Goal: Navigation & Orientation: Find specific page/section

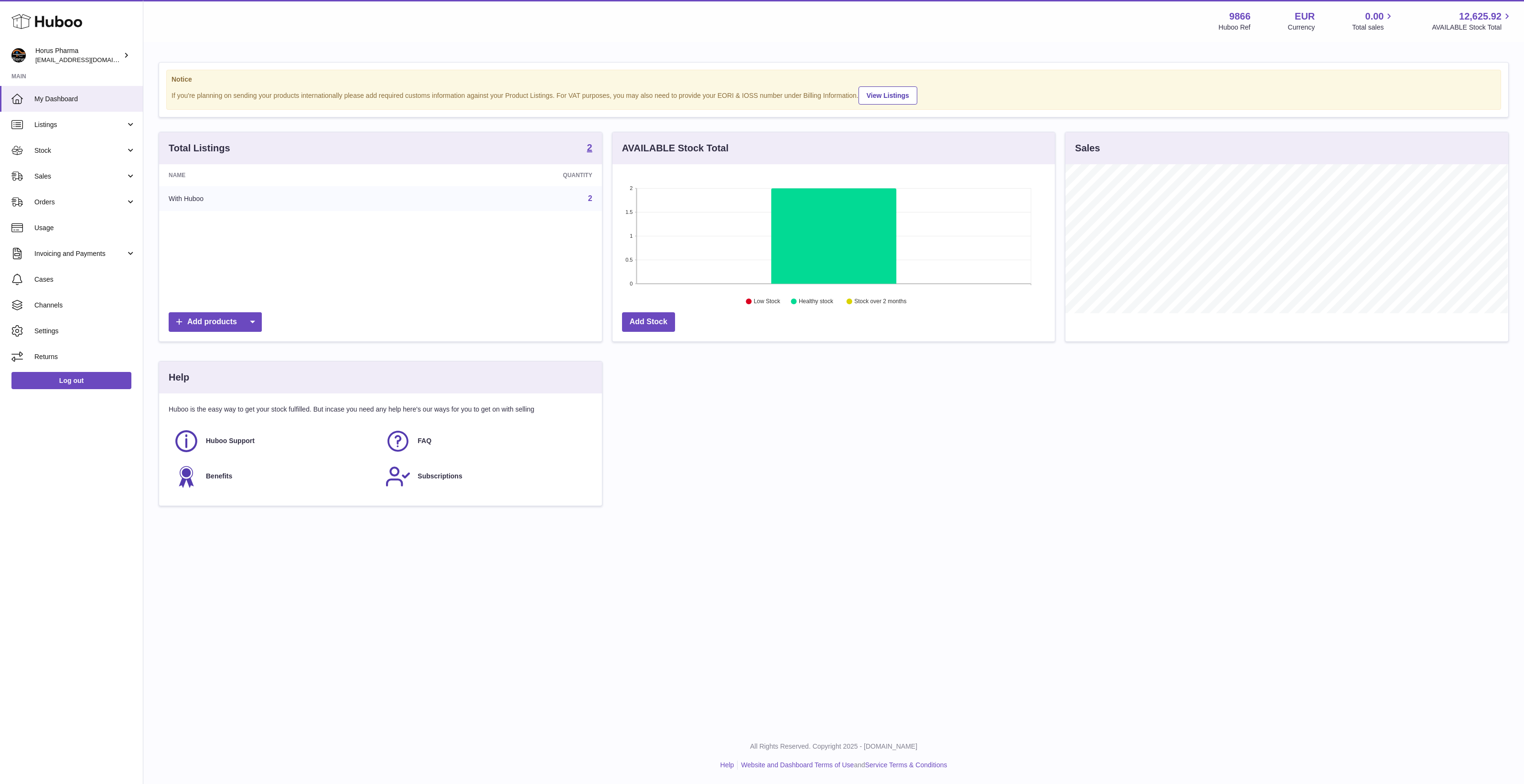
scroll to position [149, 442]
click at [67, 302] on span "Channels" at bounding box center [85, 305] width 101 height 9
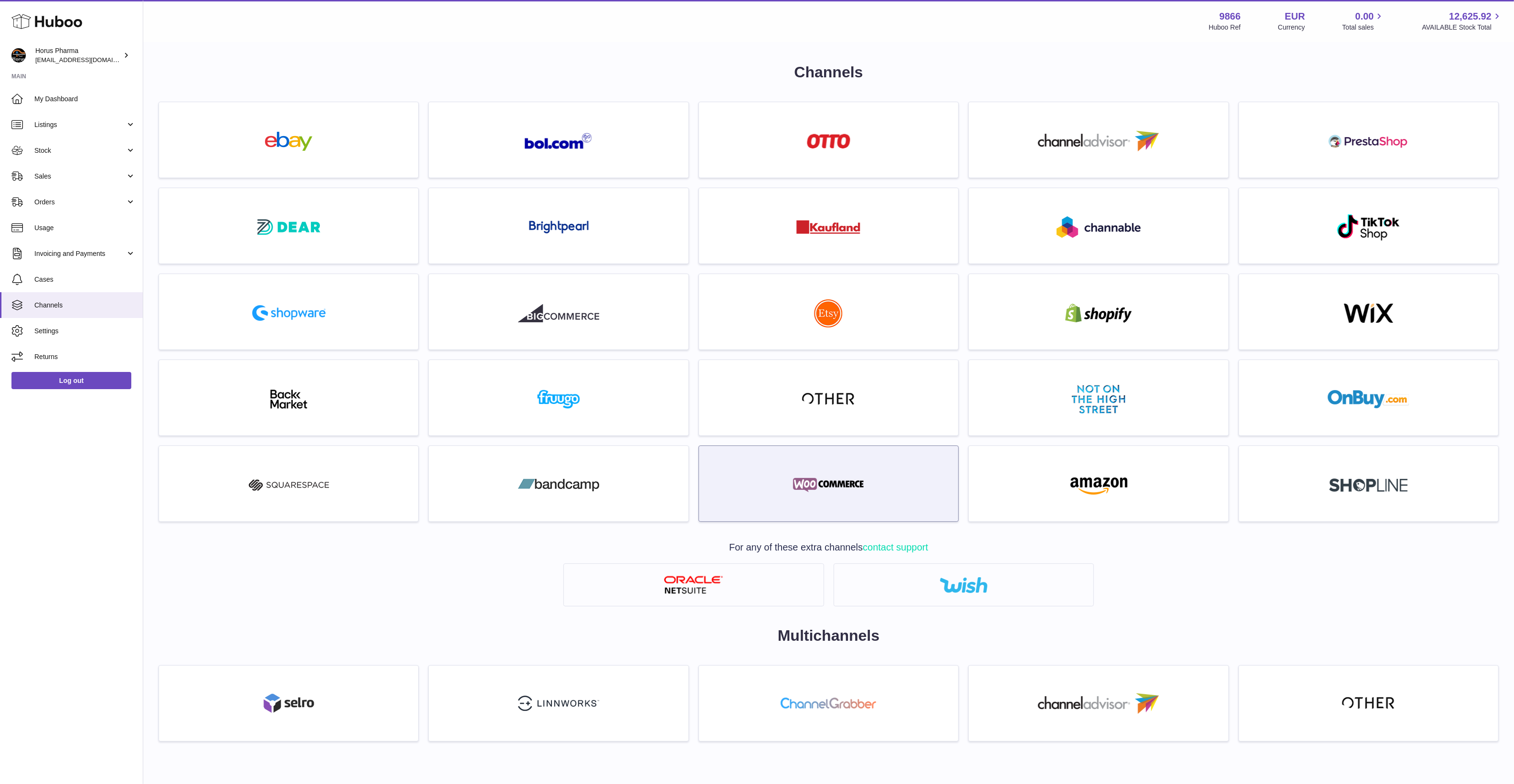
click at [818, 504] on div at bounding box center [828, 486] width 250 height 61
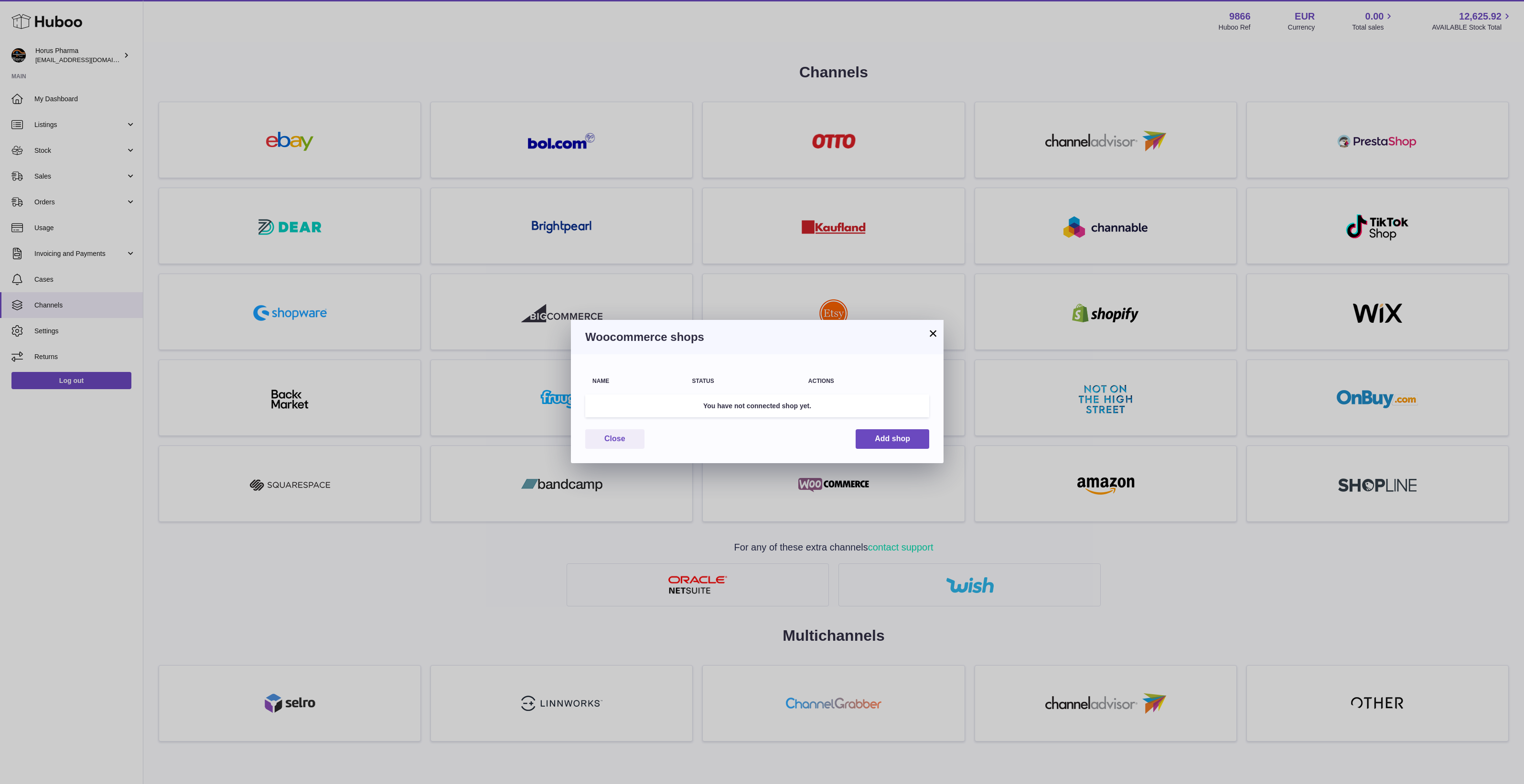
click at [931, 330] on button "×" at bounding box center [933, 333] width 12 height 12
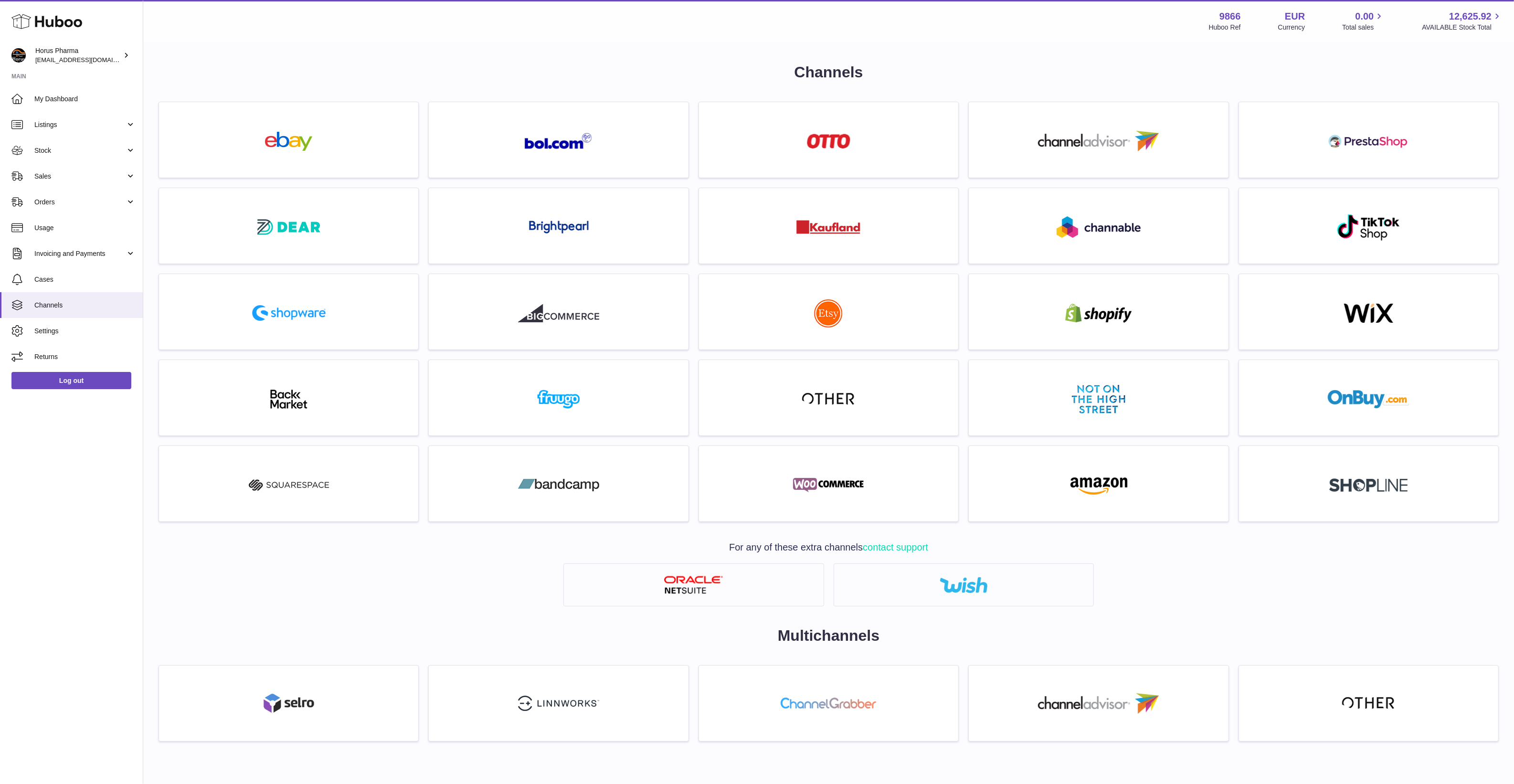
click at [413, 48] on div "Channels For any of these extra channels contact support Multichannels" at bounding box center [828, 411] width 1371 height 737
click at [34, 64] on link "Horus Pharma [EMAIL_ADDRESS][DOMAIN_NAME]" at bounding box center [71, 55] width 143 height 25
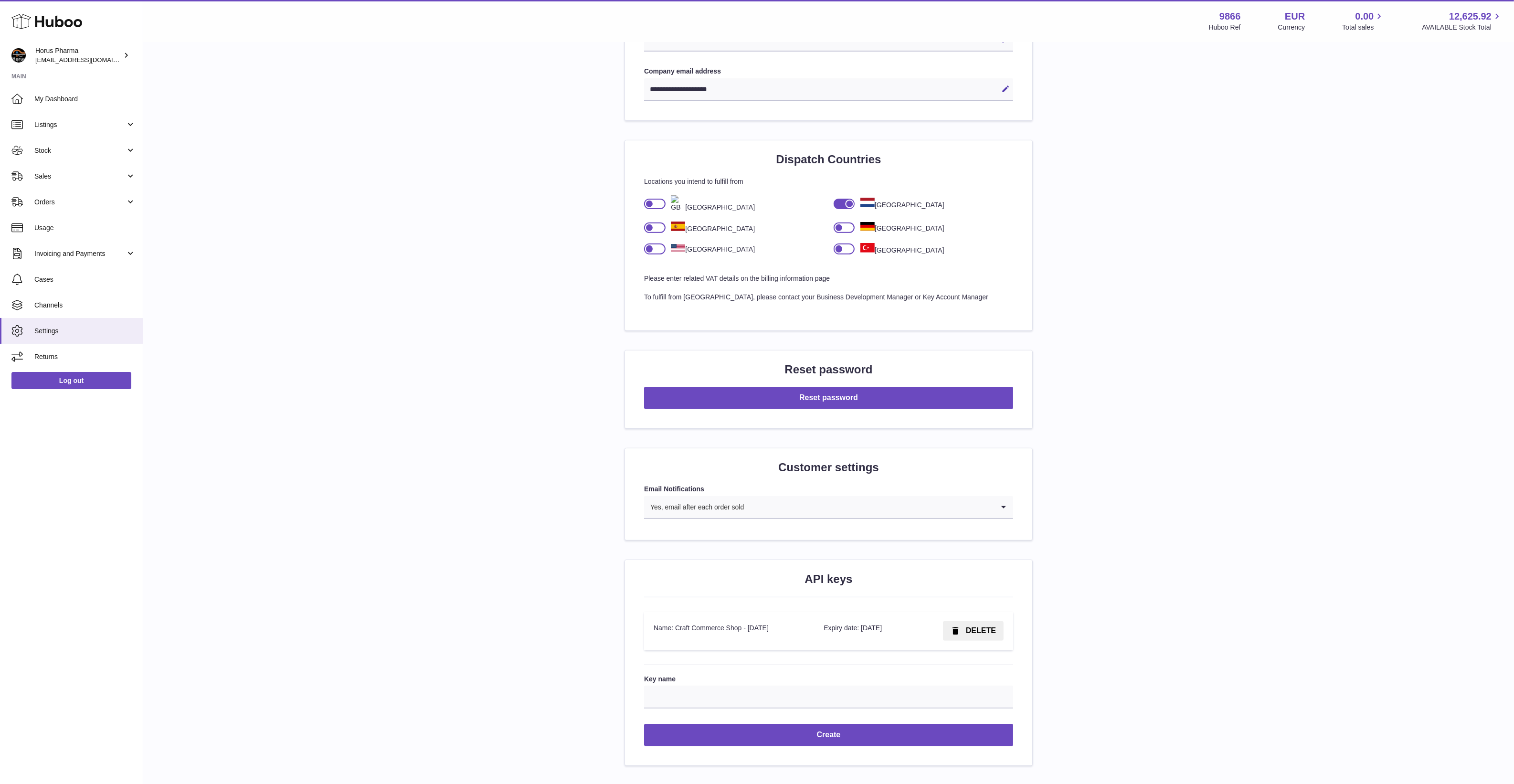
scroll to position [604, 0]
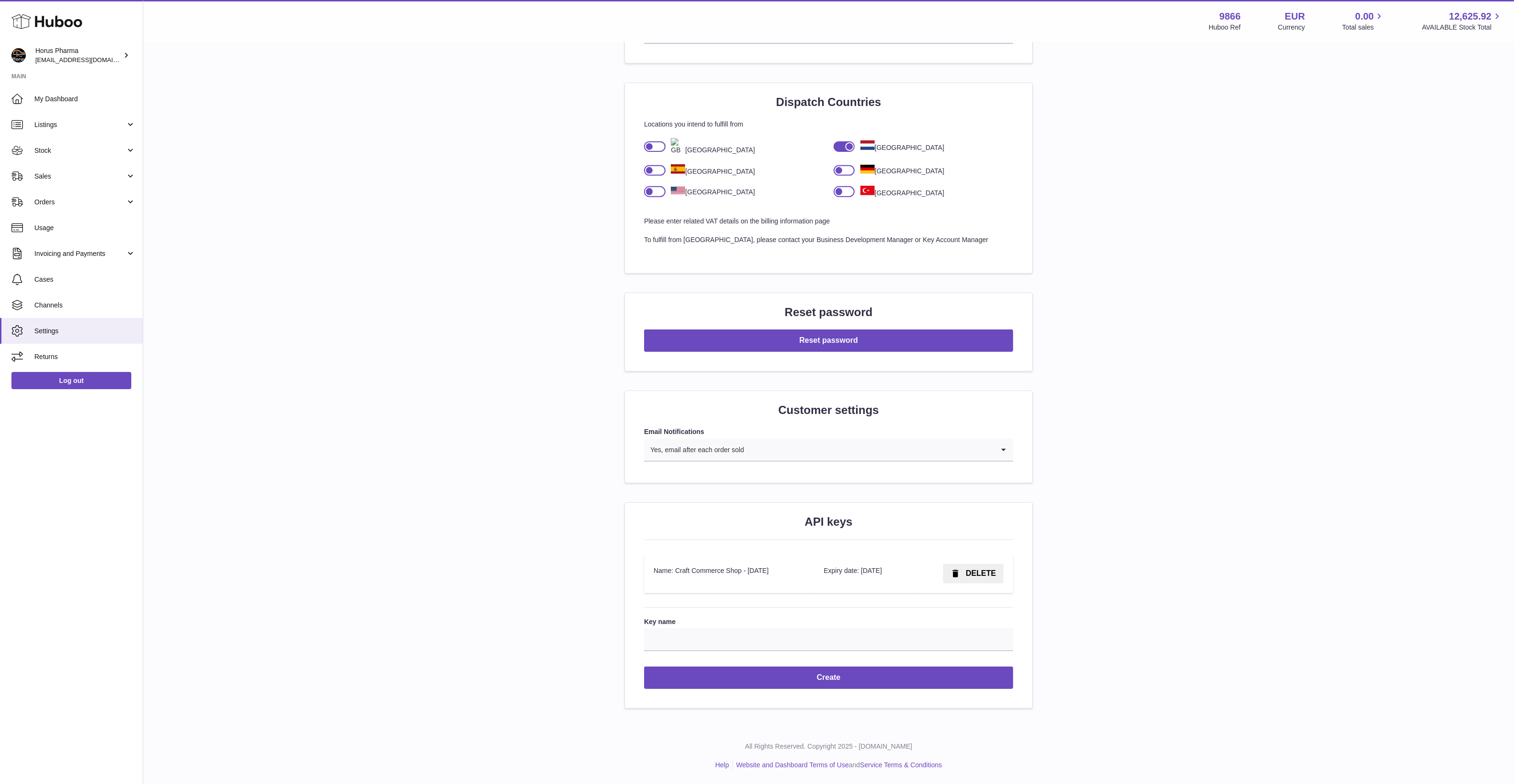
click at [783, 575] on td "Name: Craft Commerce Shop - 2025-01-13" at bounding box center [729, 574] width 170 height 39
click at [765, 576] on td "Name: Craft Commerce Shop - 2025-01-13" at bounding box center [729, 574] width 170 height 39
click at [760, 578] on td "Name: Craft Commerce Shop - 2025-01-13" at bounding box center [729, 574] width 170 height 39
